Goal: Task Accomplishment & Management: Manage account settings

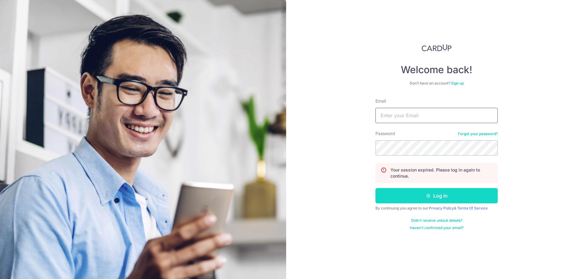
type input "[EMAIL_ADDRESS][DOMAIN_NAME]"
click at [435, 195] on button "Log in" at bounding box center [437, 195] width 122 height 15
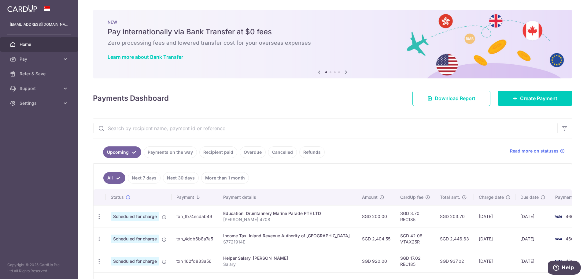
click at [346, 70] on icon at bounding box center [346, 72] width 7 height 8
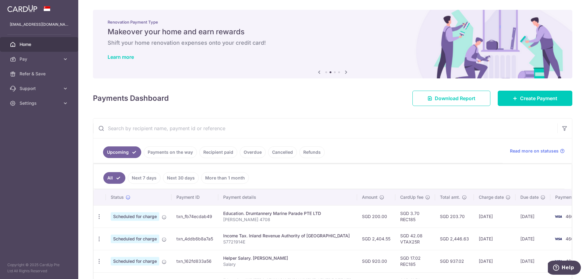
click at [346, 70] on icon at bounding box center [346, 72] width 7 height 8
